Goal: Transaction & Acquisition: Purchase product/service

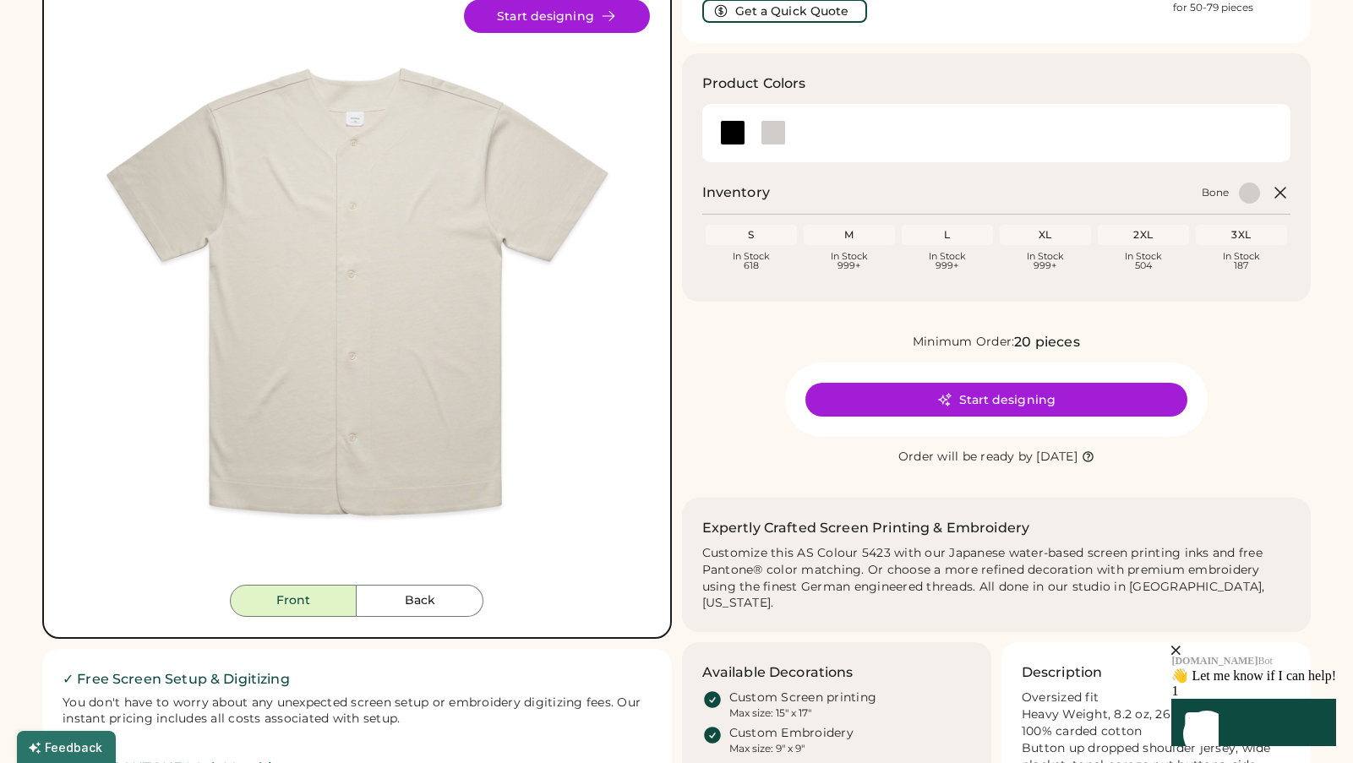
scroll to position [133, 0]
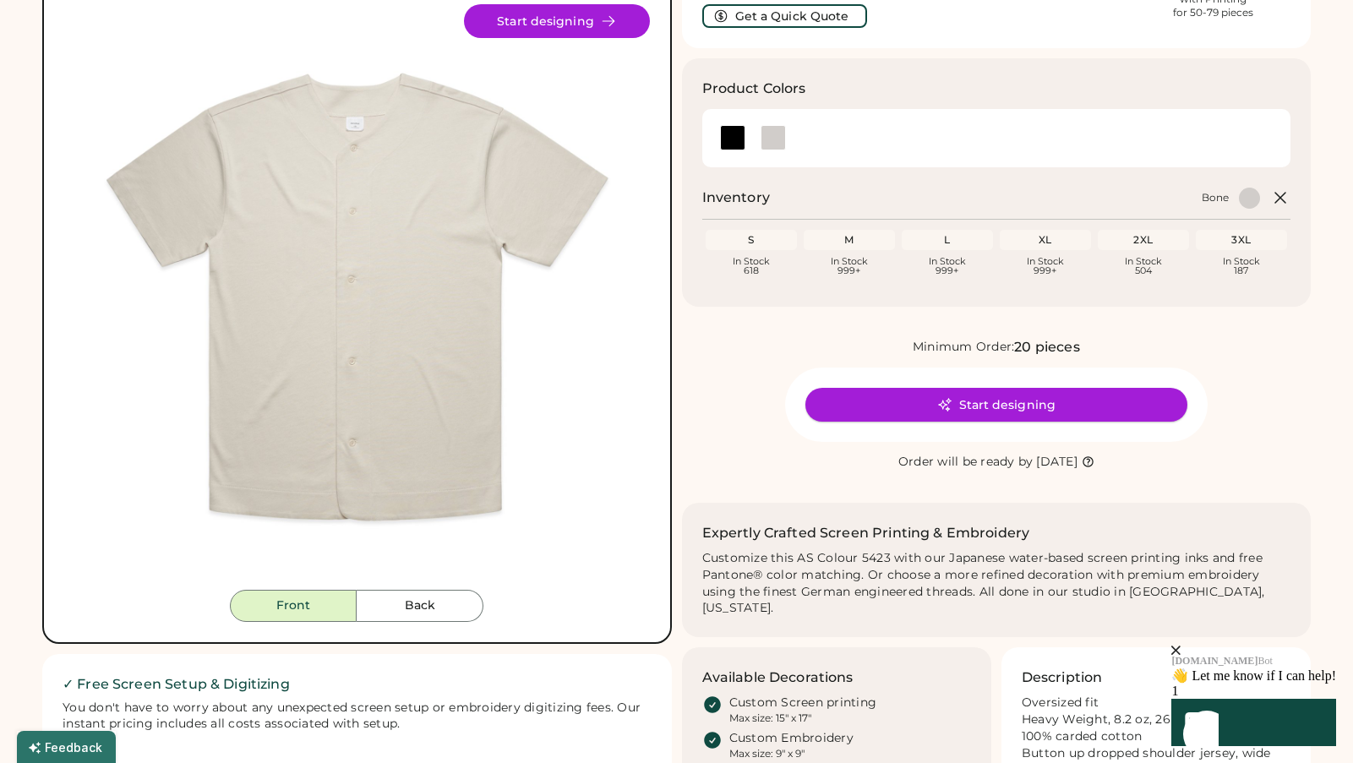
click at [896, 405] on button "Start designing" at bounding box center [996, 405] width 382 height 34
